Goal: Task Accomplishment & Management: Use online tool/utility

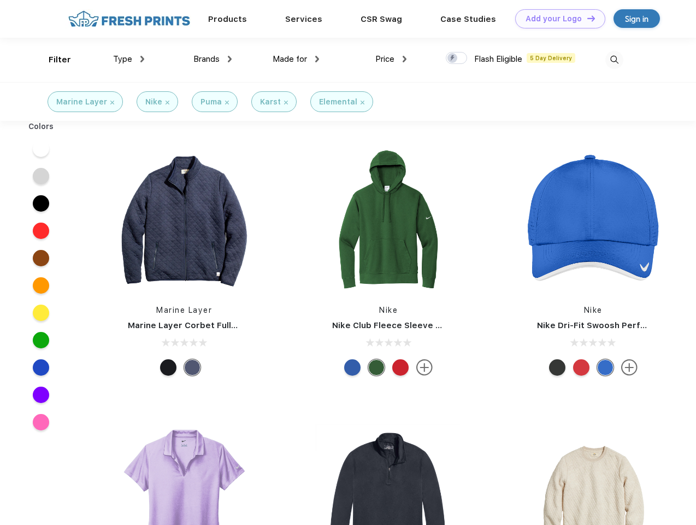
click at [556, 19] on link "Add your Logo Design Tool" at bounding box center [560, 18] width 90 height 19
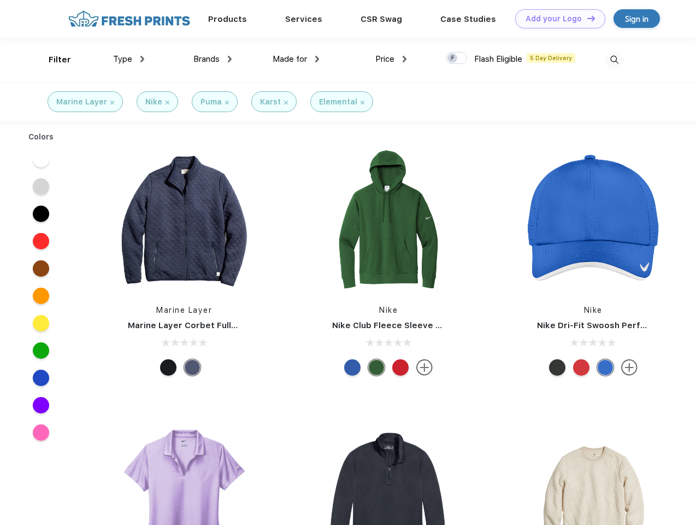
click at [0, 0] on div "Design Tool" at bounding box center [0, 0] width 0 height 0
click at [586, 18] on link "Add your Logo Design Tool" at bounding box center [560, 18] width 90 height 19
click at [52, 60] on div "Filter" at bounding box center [60, 60] width 22 height 13
click at [129, 59] on span "Type" at bounding box center [122, 59] width 19 height 10
click at [213, 59] on span "Brands" at bounding box center [206, 59] width 26 height 10
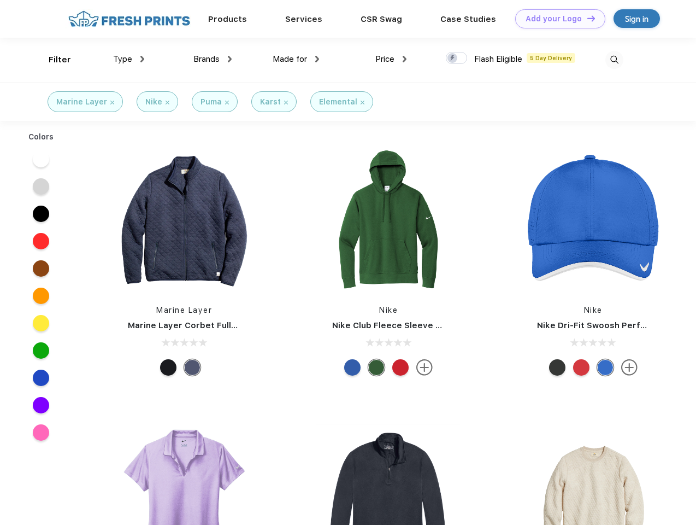
click at [296, 59] on span "Made for" at bounding box center [290, 59] width 34 height 10
click at [391, 59] on span "Price" at bounding box center [384, 59] width 19 height 10
click at [457, 58] on div at bounding box center [456, 58] width 21 height 12
click at [453, 58] on input "checkbox" at bounding box center [449, 54] width 7 height 7
click at [614, 60] on img at bounding box center [614, 60] width 18 height 18
